Goal: Transaction & Acquisition: Purchase product/service

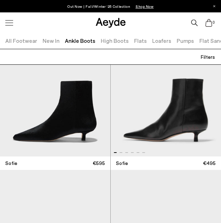
scroll to position [924, 0]
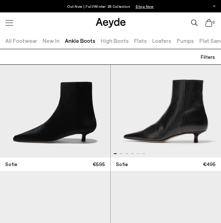
click at [177, 121] on img "1 / 6" at bounding box center [166, 91] width 111 height 133
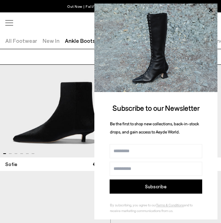
click at [209, 9] on icon at bounding box center [210, 10] width 9 height 9
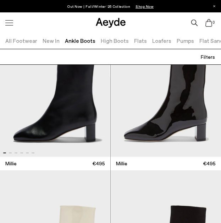
scroll to position [2243, 0]
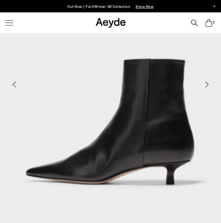
scroll to position [119, 0]
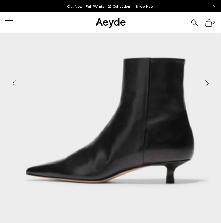
click at [206, 84] on div "Next slide" at bounding box center [206, 83] width 21 height 21
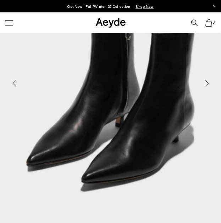
click at [206, 84] on div "Next slide" at bounding box center [206, 83] width 21 height 21
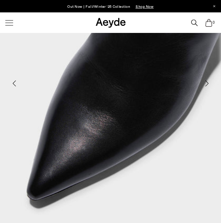
click at [206, 84] on div "Next slide" at bounding box center [206, 83] width 21 height 21
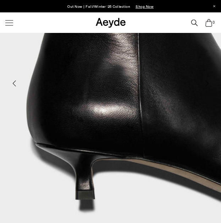
click at [206, 84] on div "Next slide" at bounding box center [206, 83] width 21 height 21
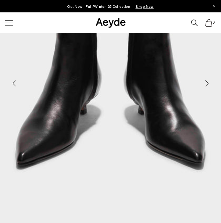
click at [206, 84] on div "Next slide" at bounding box center [206, 83] width 21 height 21
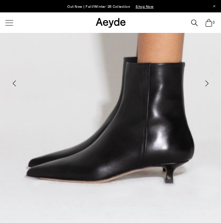
click at [206, 84] on div "Next slide" at bounding box center [206, 83] width 21 height 21
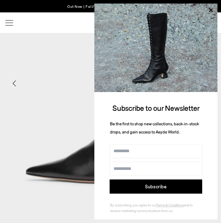
click at [211, 10] on icon at bounding box center [211, 11] width 4 height 4
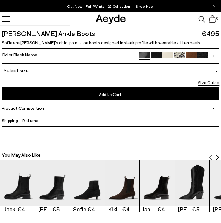
scroll to position [28, 0]
